Goal: Information Seeking & Learning: Understand process/instructions

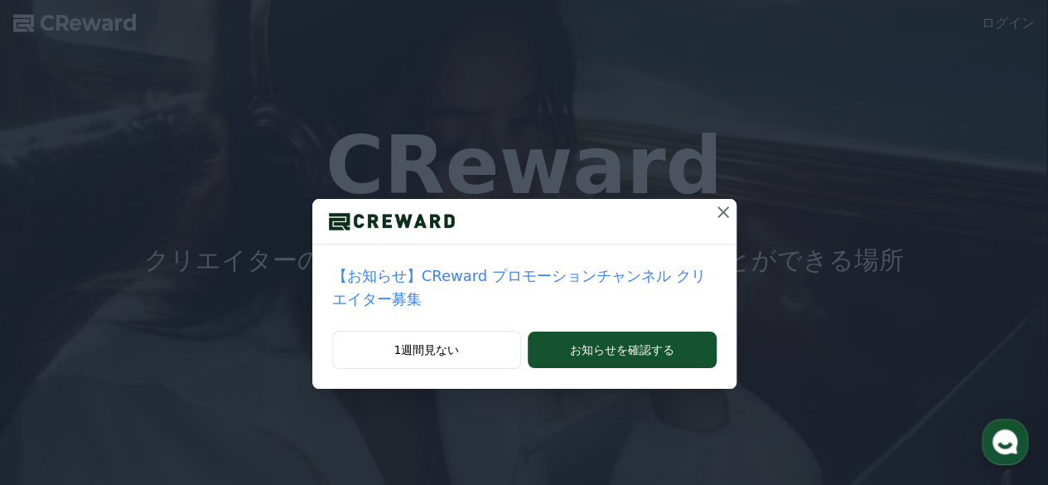
click at [713, 217] on icon at bounding box center [723, 212] width 20 height 20
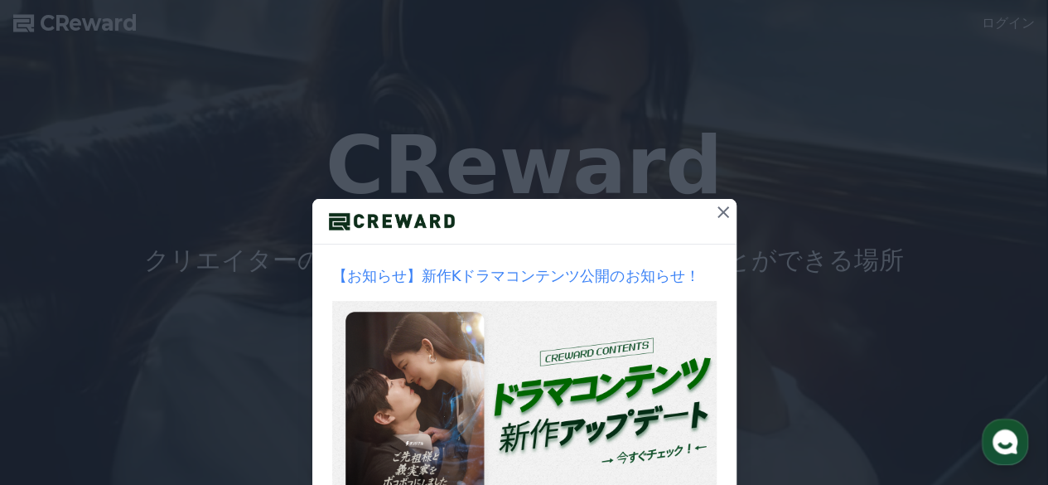
click at [717, 217] on icon at bounding box center [723, 212] width 12 height 12
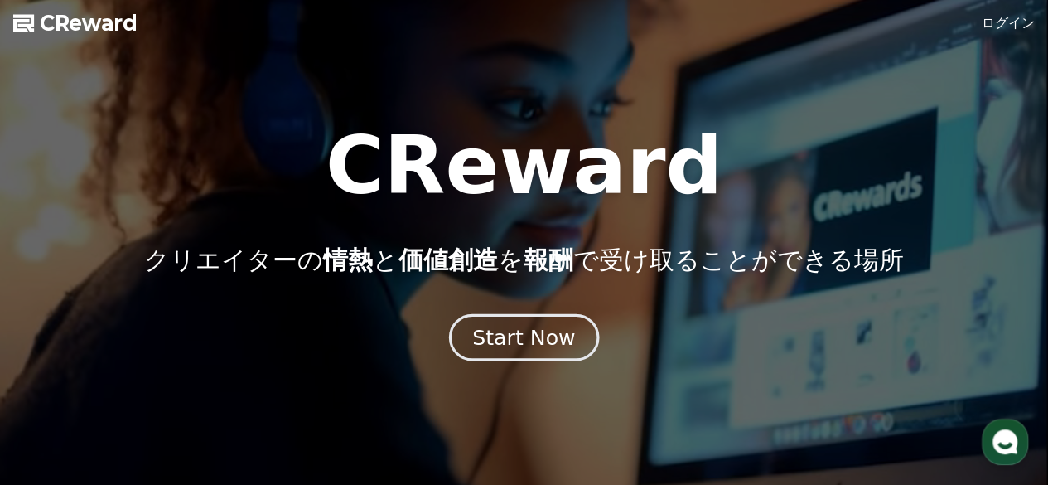
click at [530, 336] on div "Start Now" at bounding box center [523, 337] width 103 height 28
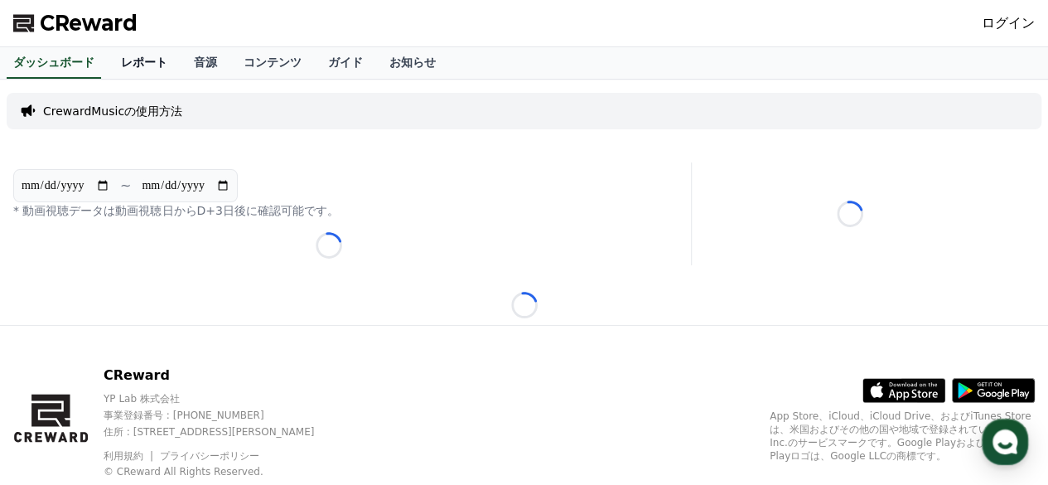
click at [123, 54] on link "レポート" at bounding box center [144, 62] width 73 height 31
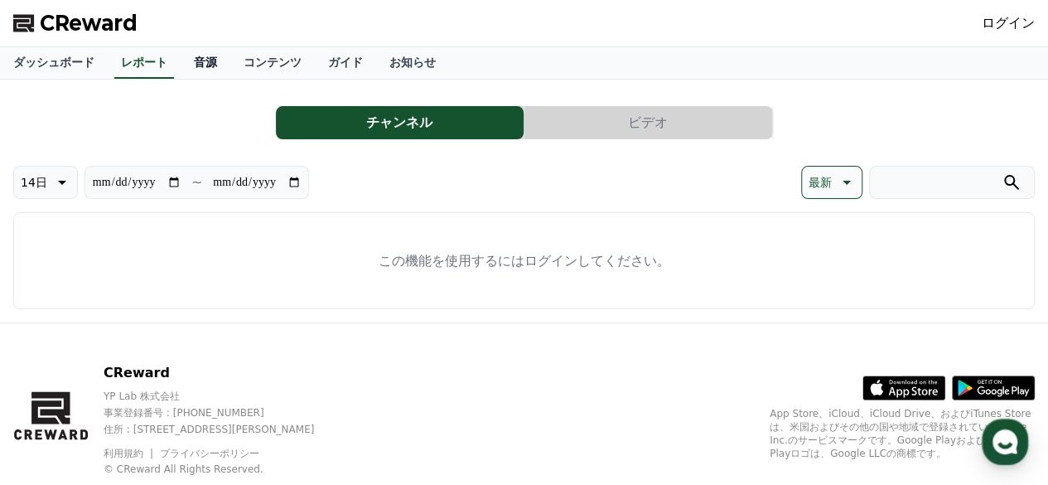
click at [181, 57] on link "音源" at bounding box center [206, 62] width 50 height 31
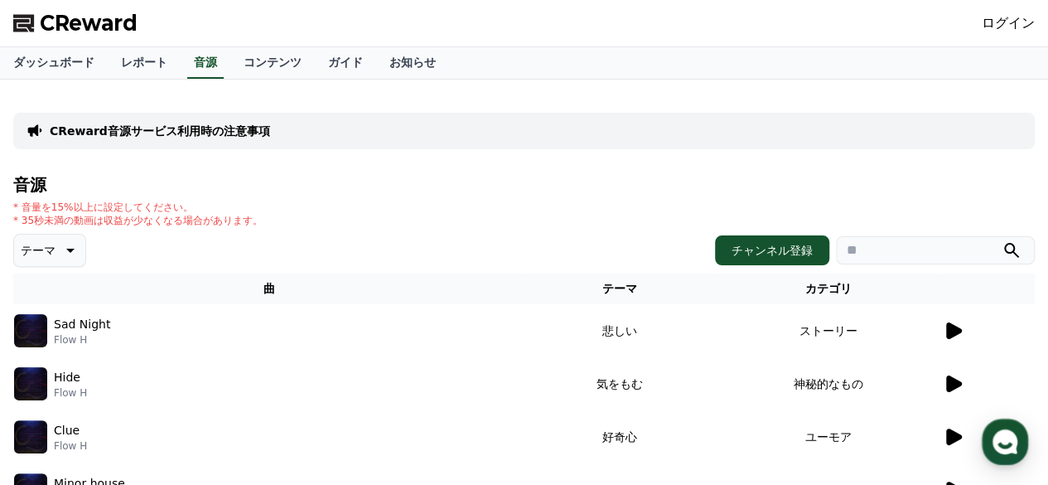
click at [1019, 24] on link "ログイン" at bounding box center [1008, 23] width 53 height 20
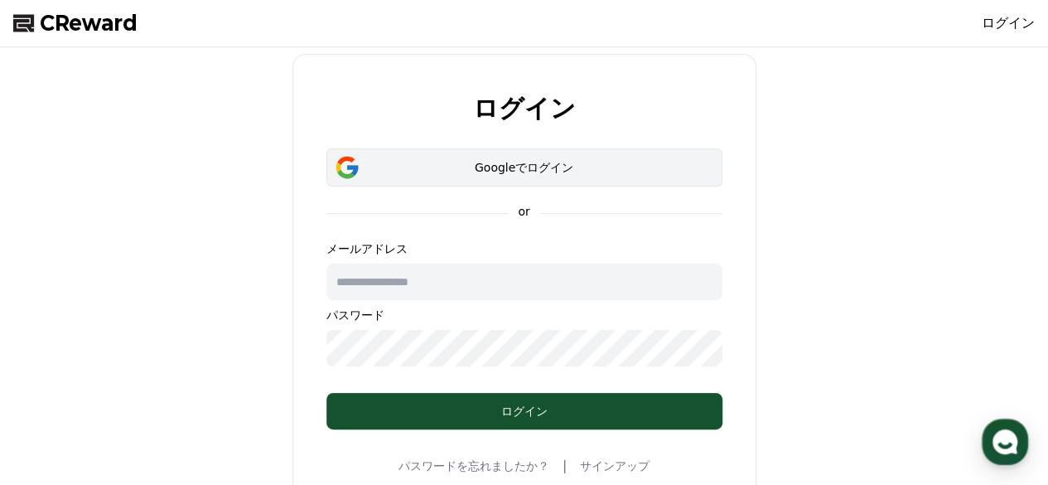
click at [535, 165] on div "Googleでログイン" at bounding box center [524, 167] width 348 height 17
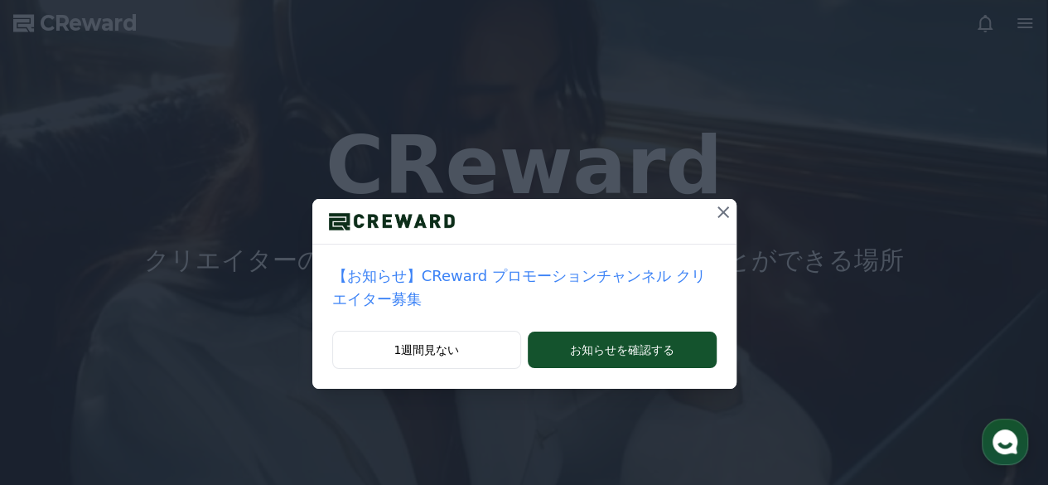
click at [717, 207] on icon at bounding box center [723, 212] width 12 height 12
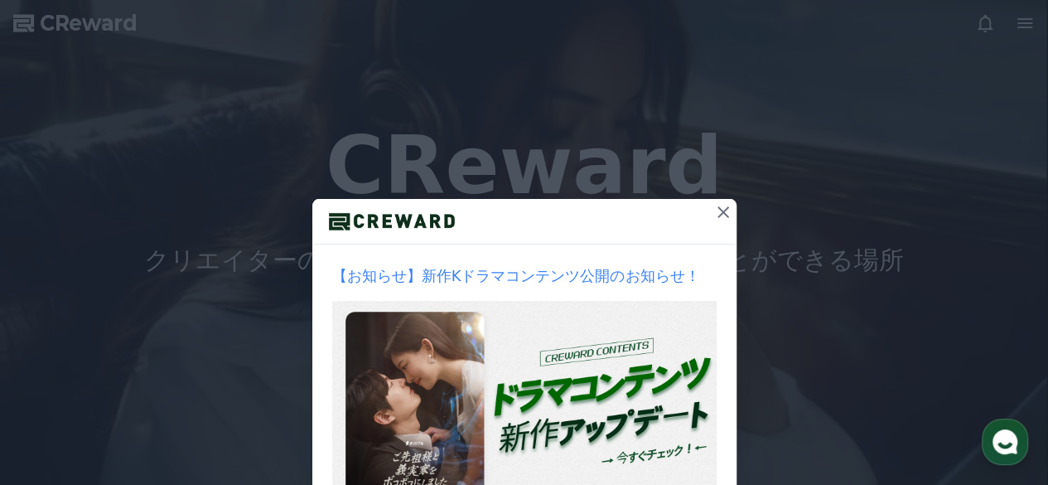
click at [713, 213] on icon at bounding box center [723, 212] width 20 height 20
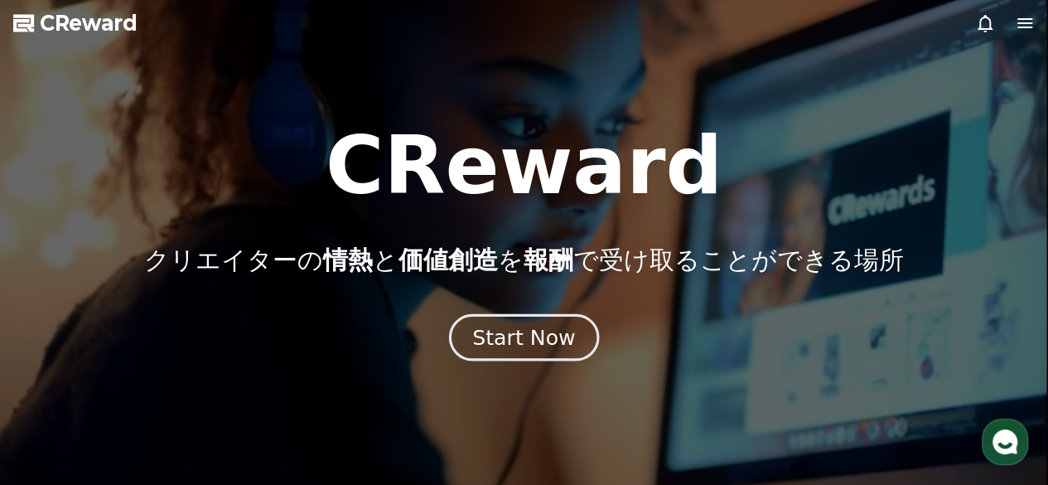
click at [556, 330] on div "Start Now" at bounding box center [523, 337] width 103 height 28
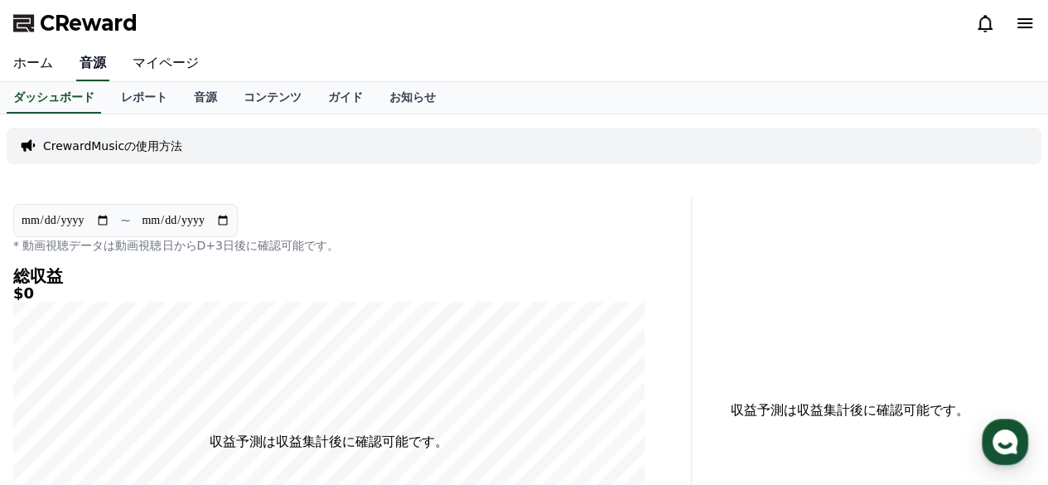
click at [84, 57] on link "音源" at bounding box center [92, 63] width 33 height 35
click at [109, 89] on link "レポート" at bounding box center [144, 97] width 73 height 31
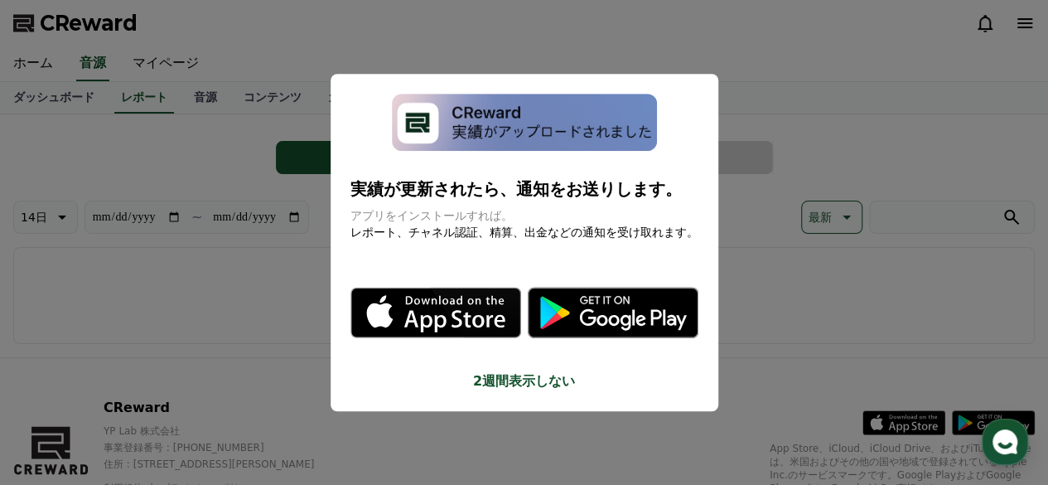
click at [174, 104] on button "close modal" at bounding box center [524, 242] width 1048 height 485
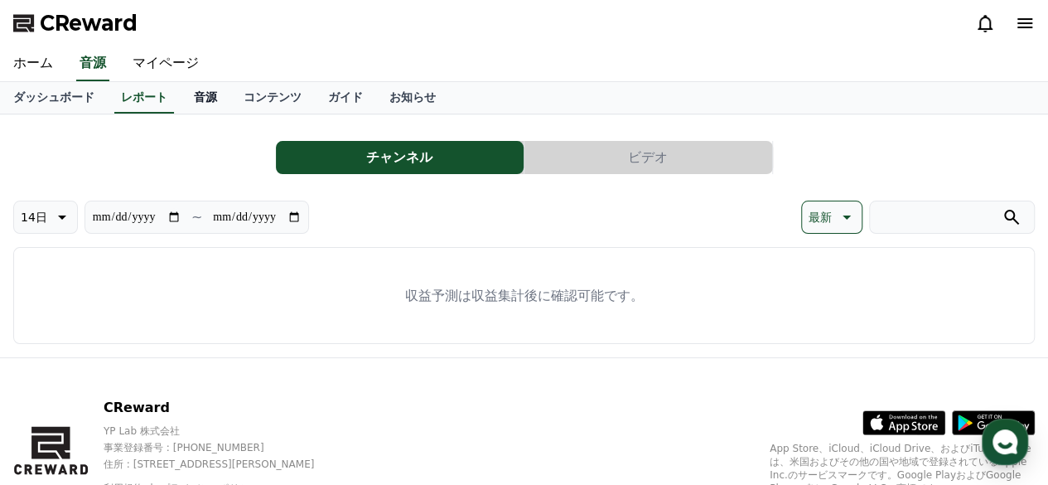
click at [181, 89] on link "音源" at bounding box center [206, 97] width 50 height 31
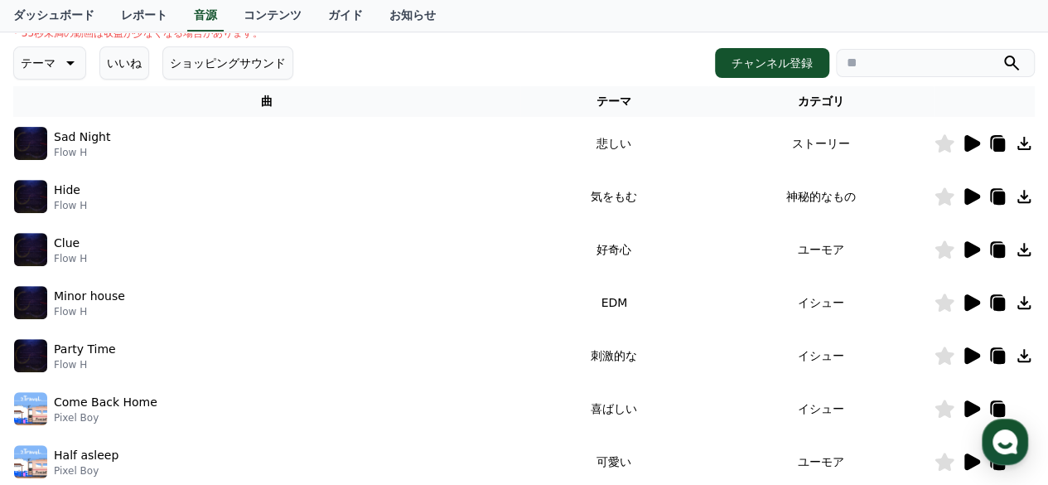
scroll to position [139, 0]
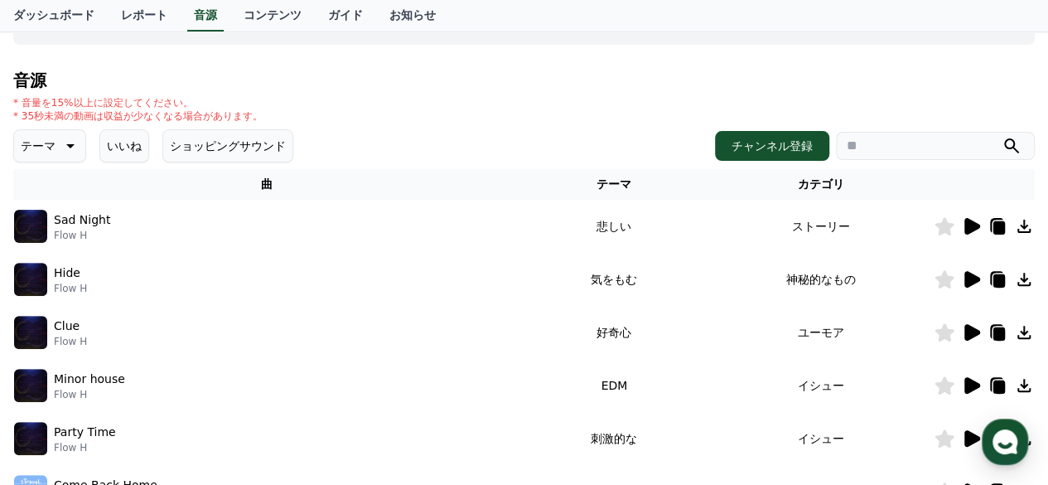
click at [210, 146] on button "ショッピングサウンド" at bounding box center [227, 145] width 131 height 33
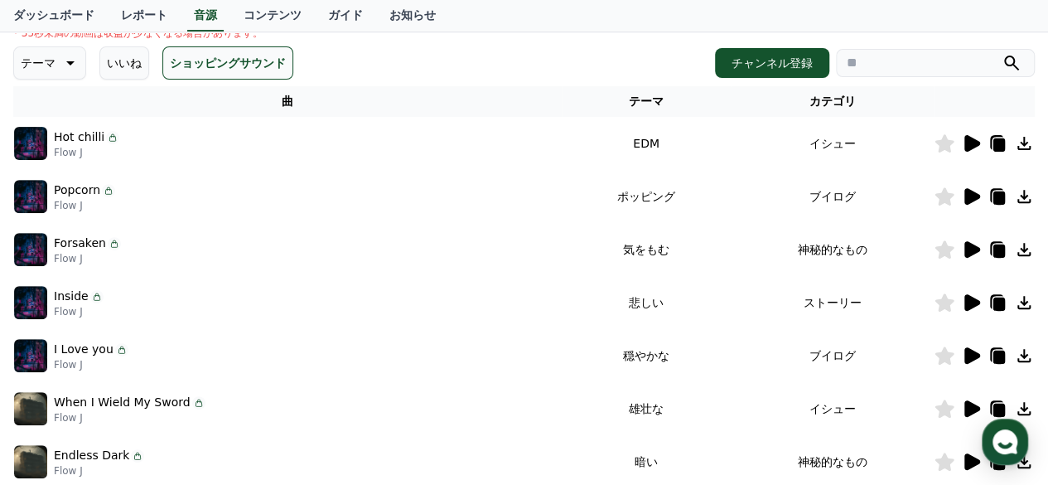
scroll to position [139, 0]
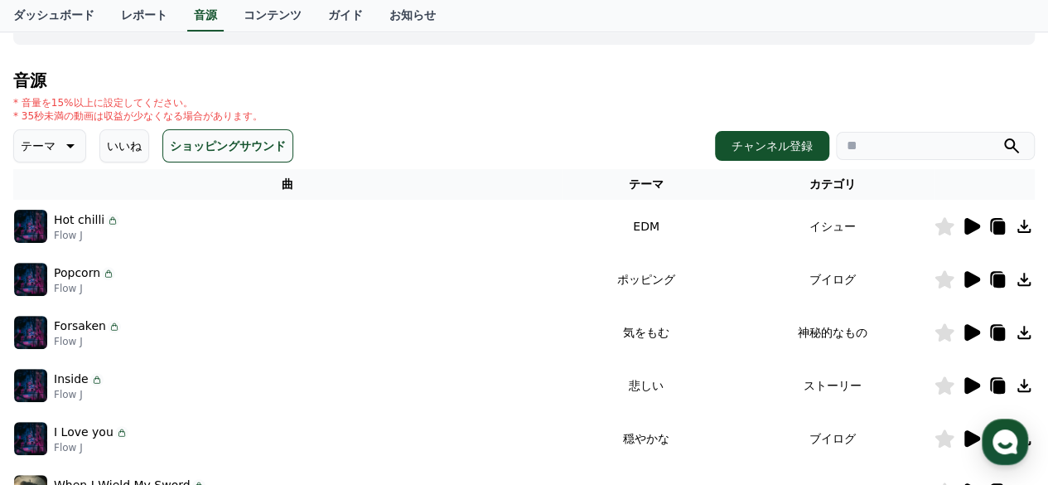
click at [59, 147] on icon at bounding box center [69, 146] width 20 height 20
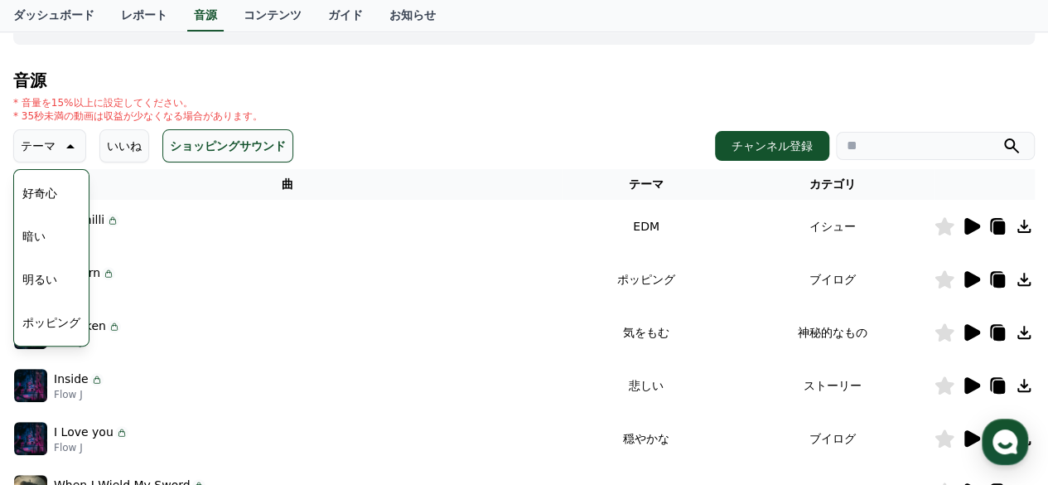
scroll to position [166, 0]
click at [397, 90] on div "音源 * 音量を15%以上に設定してください。 * 35秒未満の動画は収益が少なくなる場合があります。 テーマ テーマ 全て 空想 好奇心 暗い 明るい ポッ…" at bounding box center [523, 417] width 1021 height 692
click at [50, 252] on button "穏やかな" at bounding box center [46, 256] width 60 height 36
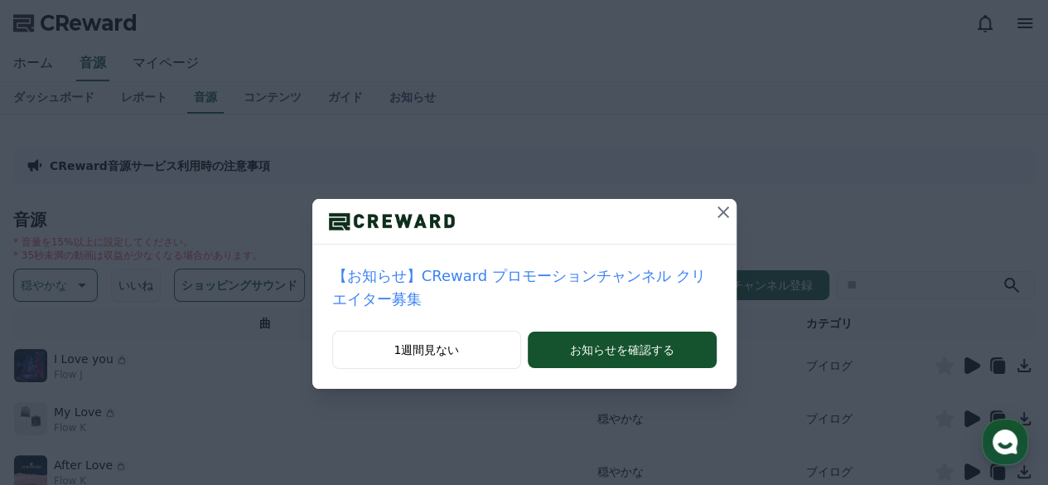
click at [713, 205] on icon at bounding box center [723, 212] width 20 height 20
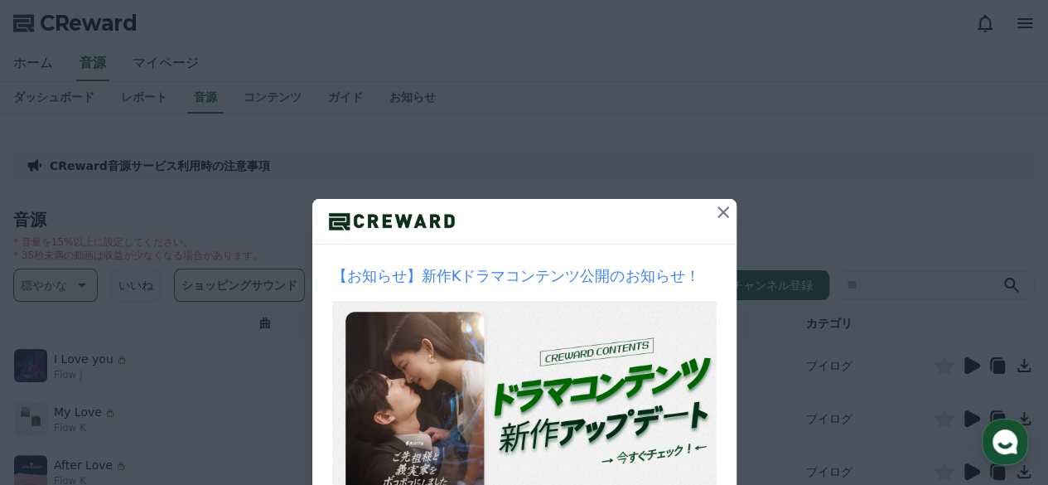
click at [713, 210] on icon at bounding box center [723, 212] width 20 height 20
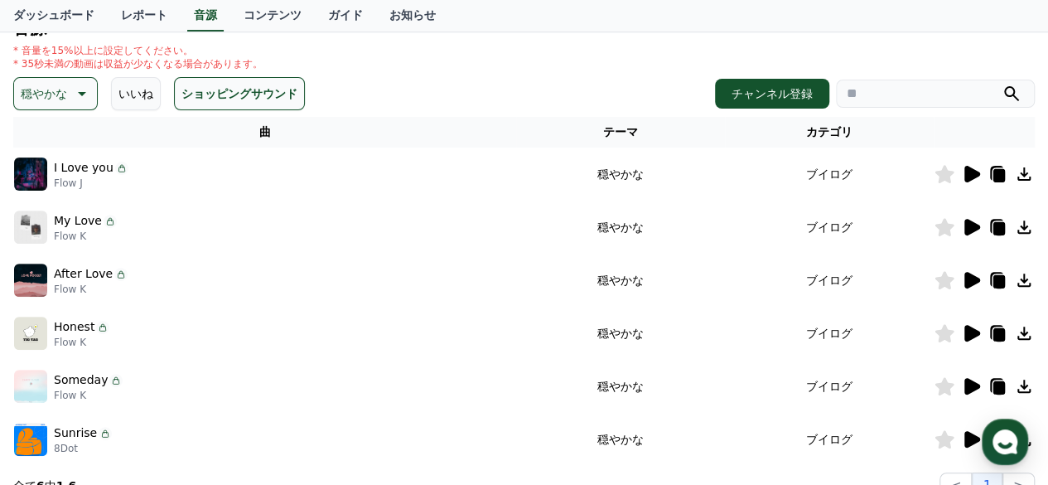
scroll to position [166, 0]
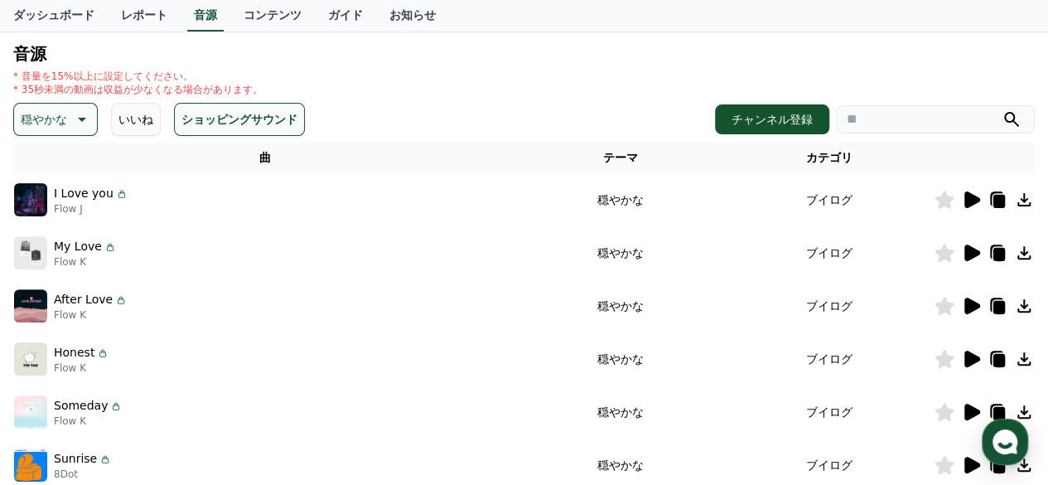
click at [977, 200] on icon at bounding box center [972, 199] width 16 height 17
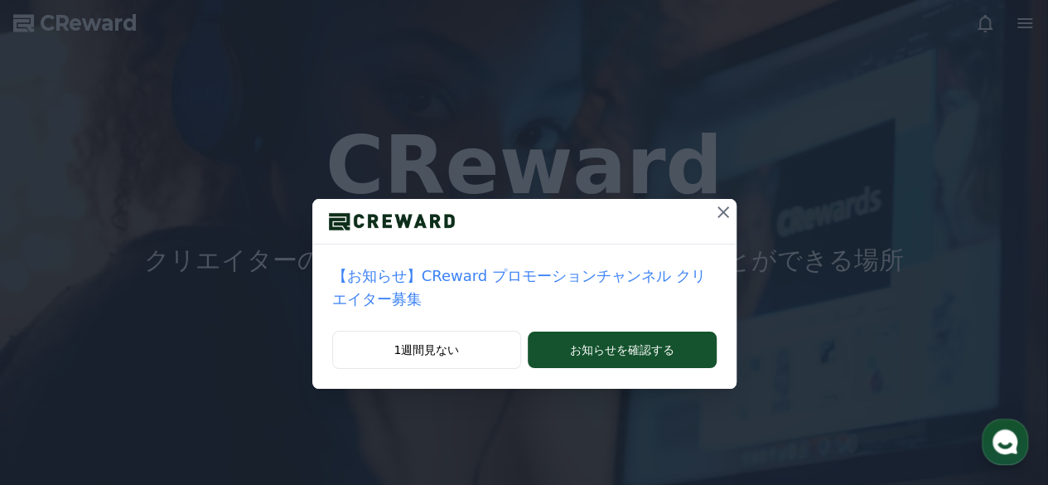
click at [713, 214] on icon at bounding box center [723, 212] width 20 height 20
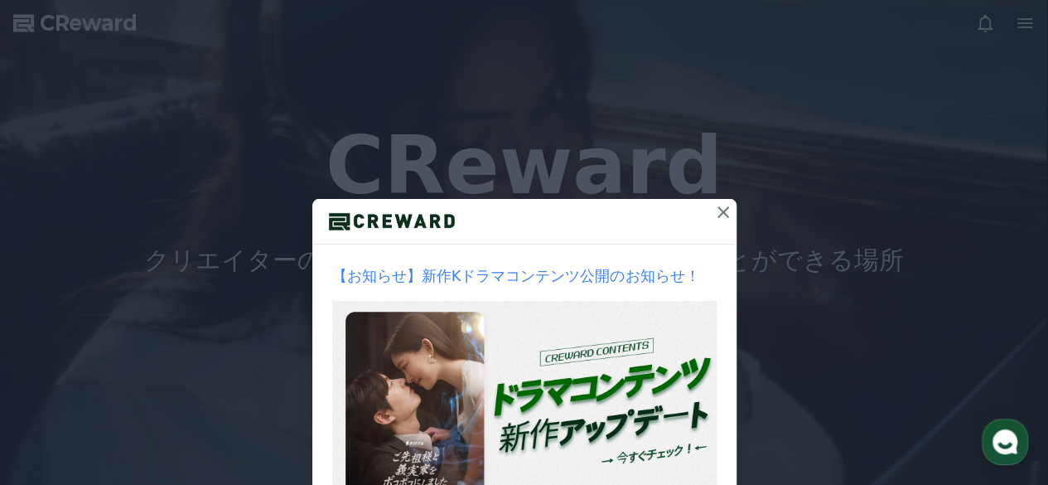
click at [713, 213] on icon at bounding box center [723, 212] width 20 height 20
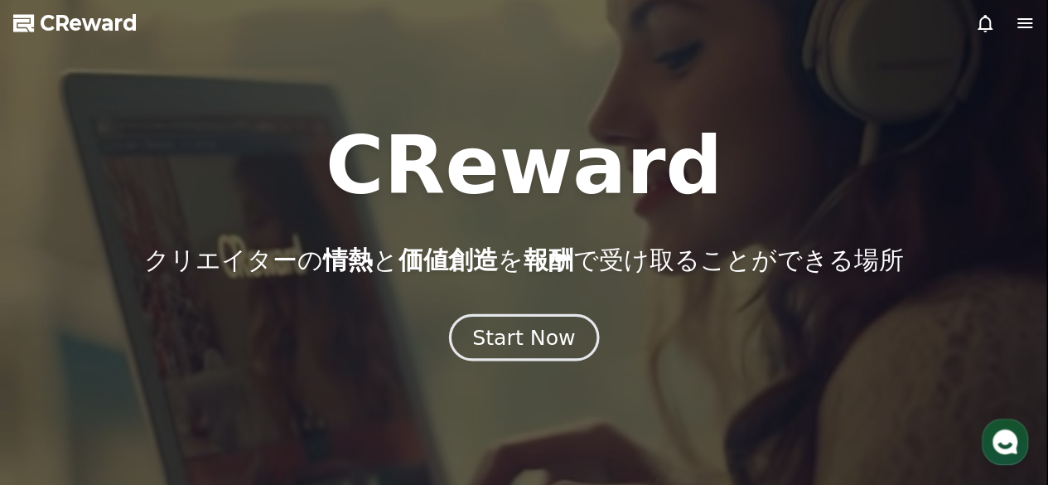
click at [526, 336] on div "Start Now" at bounding box center [523, 337] width 103 height 28
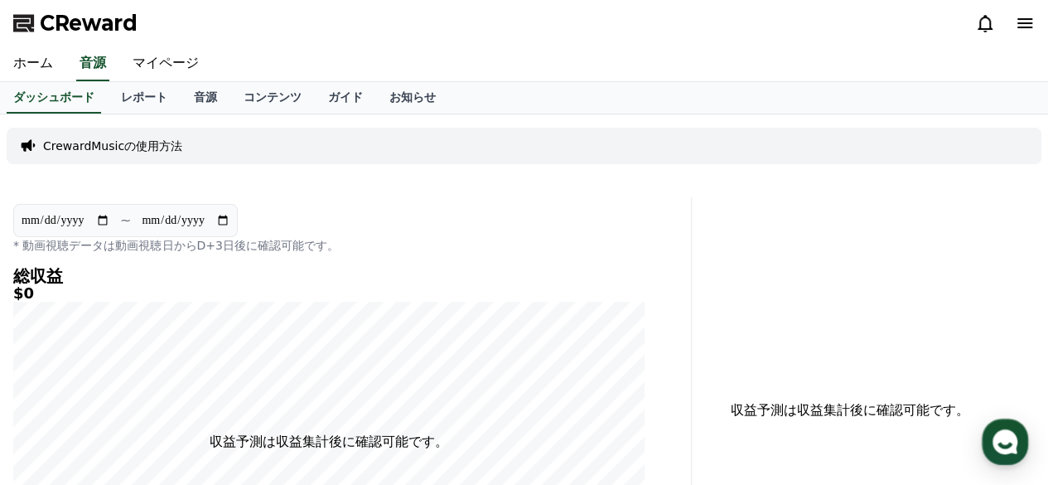
click at [121, 148] on p "CrewardMusicの使用方法" at bounding box center [112, 146] width 139 height 17
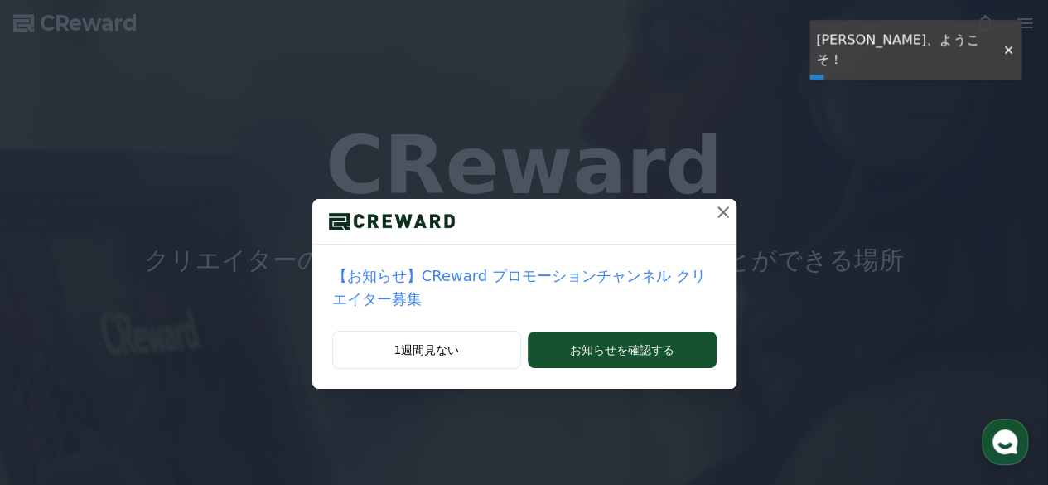
click at [713, 215] on icon at bounding box center [723, 212] width 20 height 20
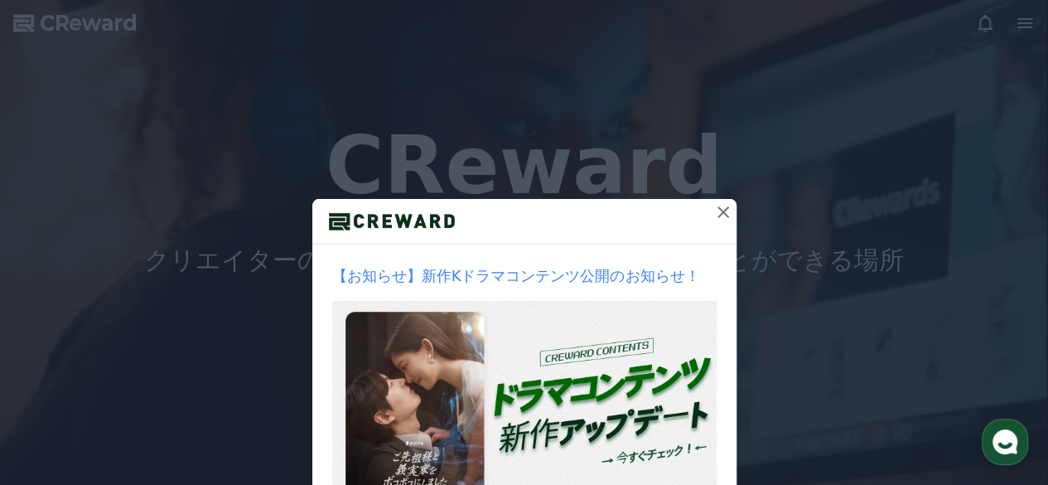
click at [713, 209] on icon at bounding box center [723, 212] width 20 height 20
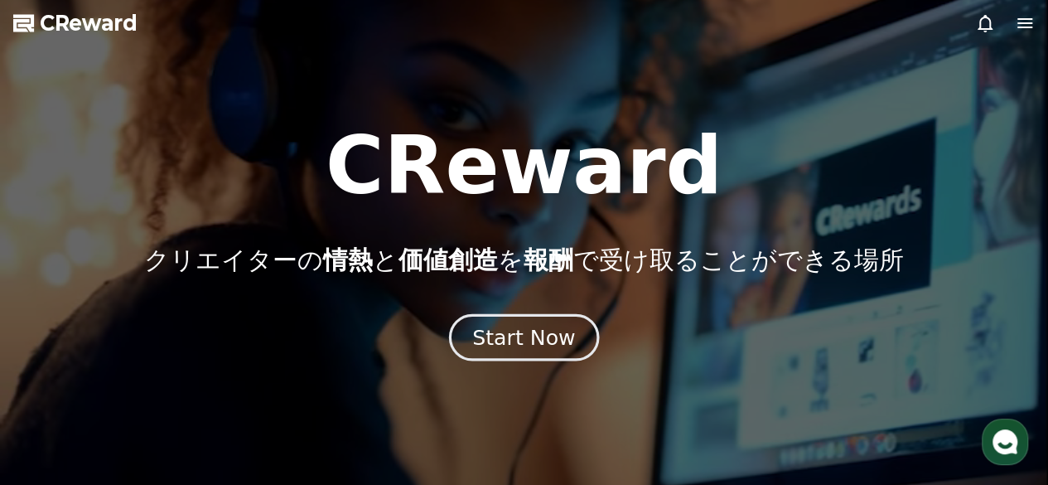
click at [542, 331] on div "Start Now" at bounding box center [523, 337] width 103 height 28
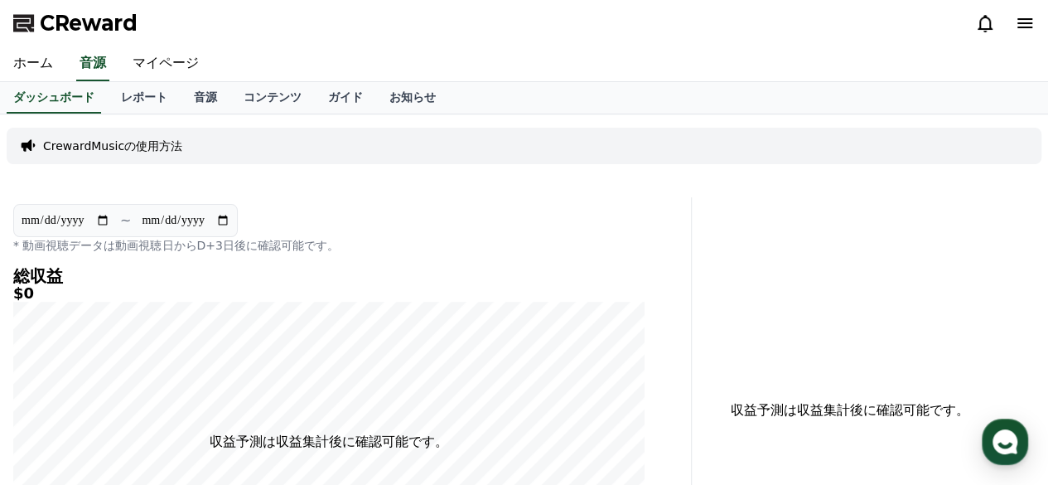
click at [141, 145] on p "CrewardMusicの使用方法" at bounding box center [112, 146] width 139 height 17
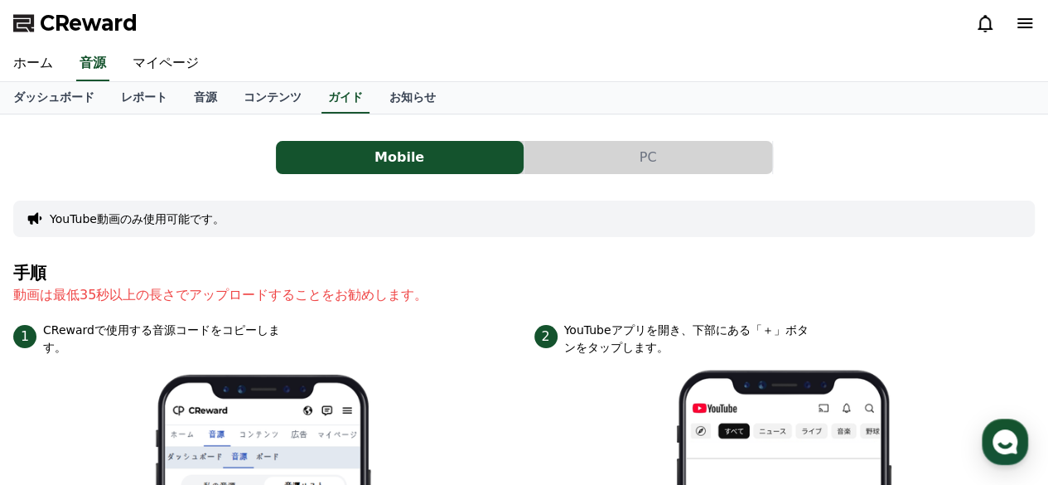
click at [690, 164] on button "PC" at bounding box center [648, 157] width 248 height 33
